Goal: Find specific page/section: Find specific page/section

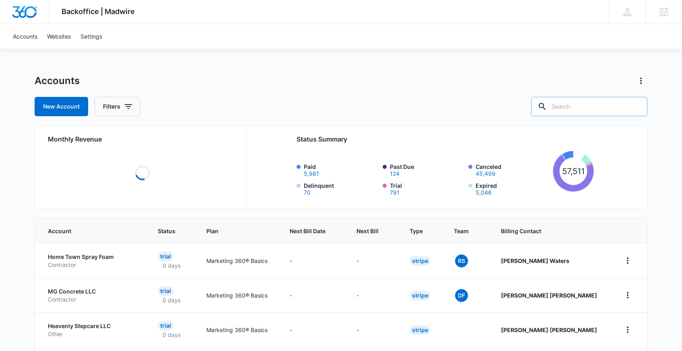
click at [599, 108] on input "text" at bounding box center [589, 106] width 116 height 19
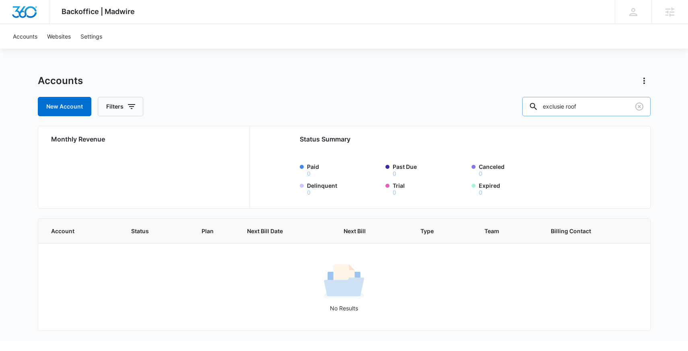
click at [614, 110] on input "exclusie roof" at bounding box center [586, 106] width 128 height 19
click at [613, 109] on input "exclusie roof" at bounding box center [586, 106] width 128 height 19
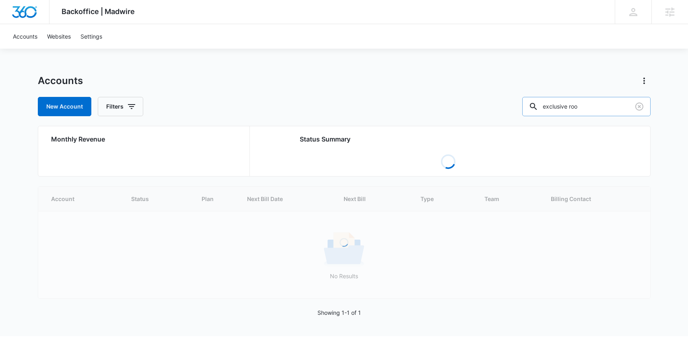
type input "exclusive roo"
